Goal: Information Seeking & Learning: Learn about a topic

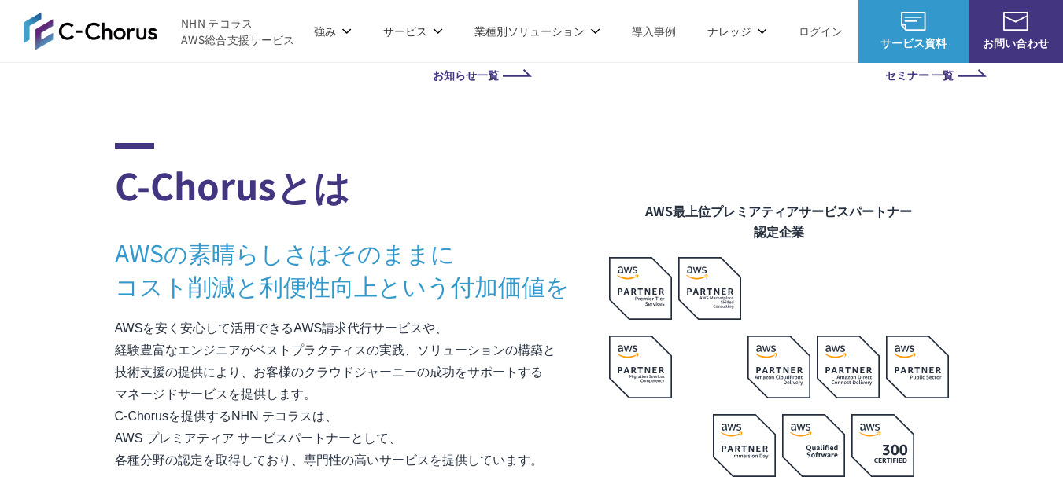
scroll to position [854, 0]
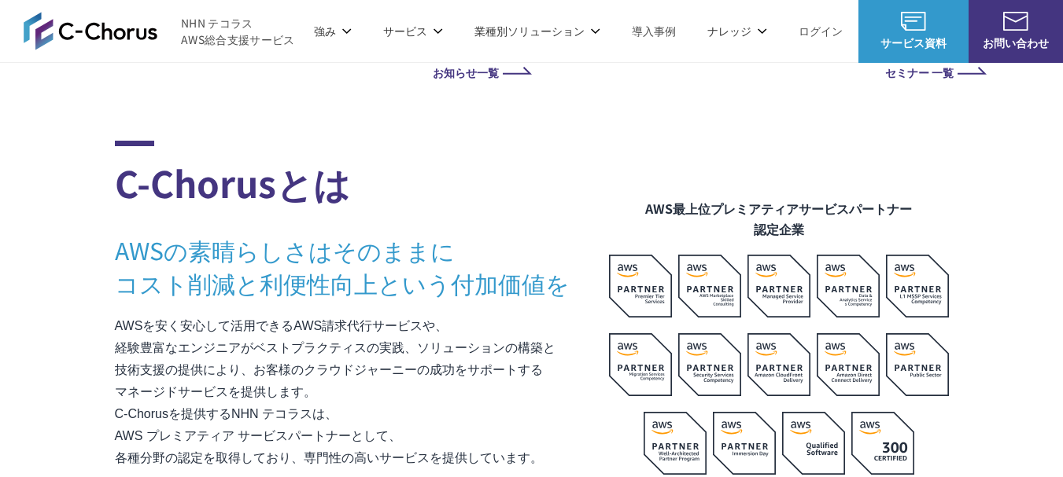
click at [181, 135] on link "AWS請求代行サービス" at bounding box center [182, 134] width 111 height 16
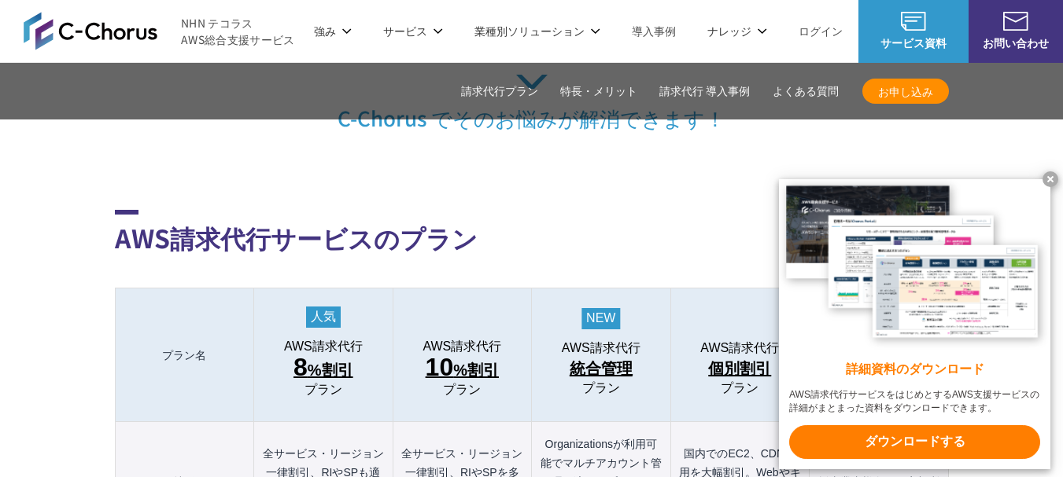
scroll to position [1498, 0]
click at [1049, 175] on x-t at bounding box center [1050, 179] width 16 height 16
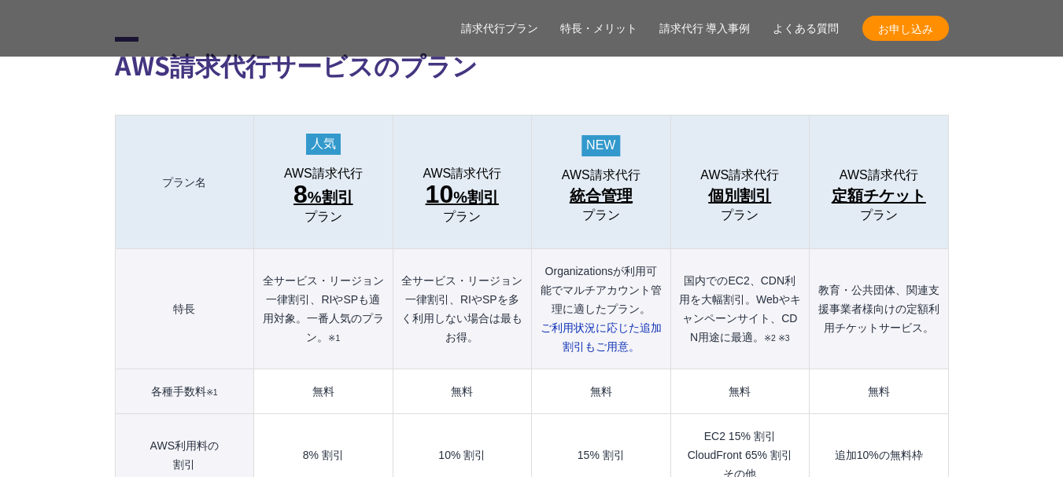
scroll to position [1777, 0]
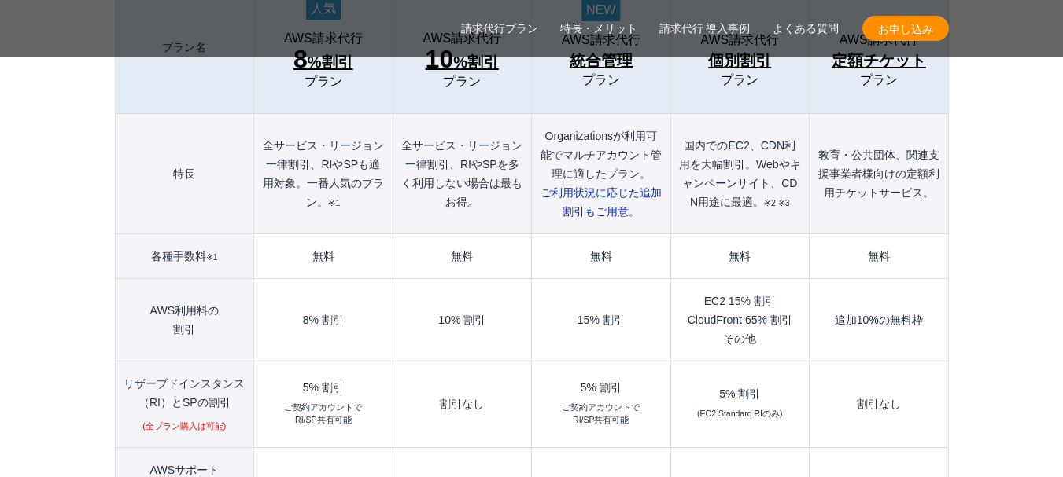
scroll to position [1808, 0]
